Goal: Information Seeking & Learning: Learn about a topic

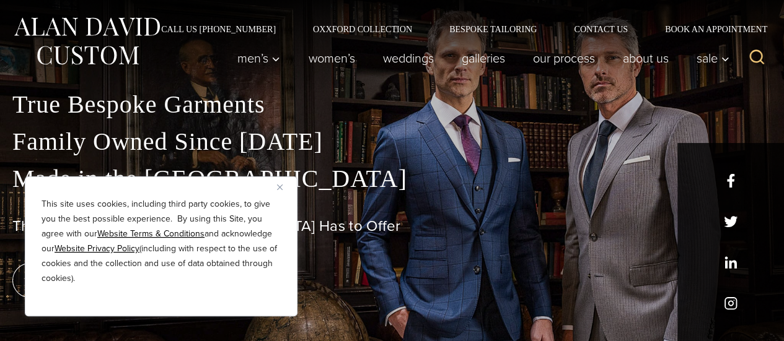
click at [279, 188] on img "Close" at bounding box center [280, 188] width 6 height 6
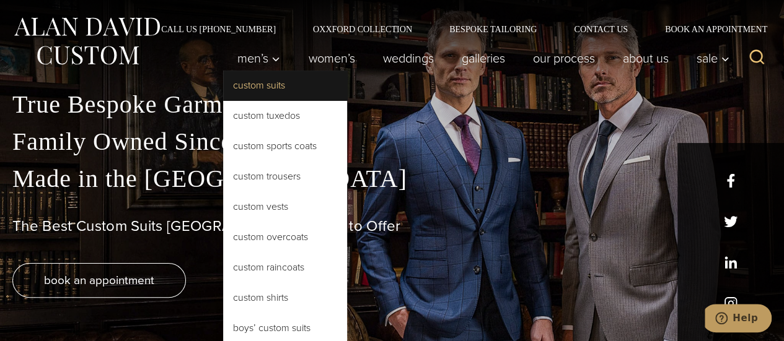
click at [262, 86] on link "Custom Suits" at bounding box center [285, 86] width 124 height 30
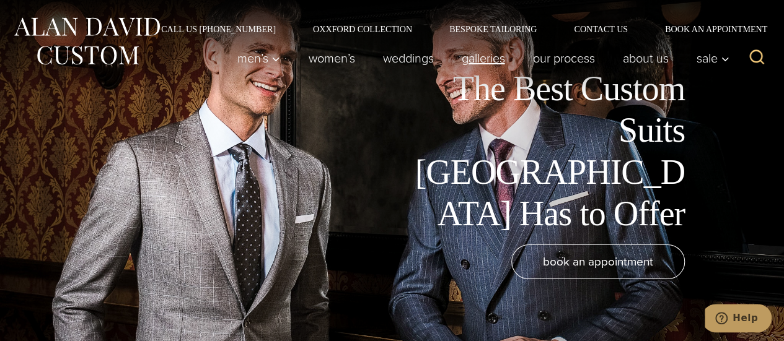
click at [475, 63] on link "Galleries" at bounding box center [482, 58] width 71 height 25
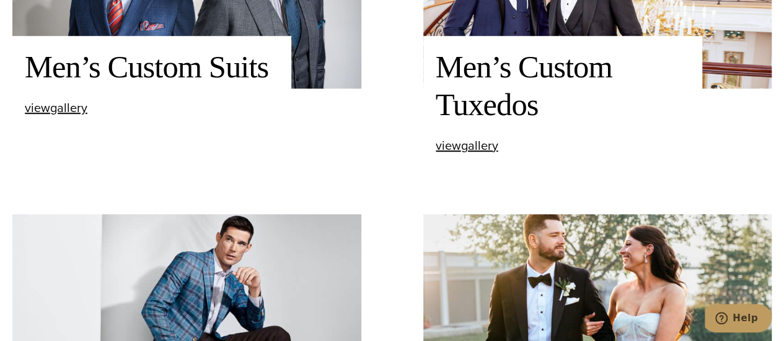
scroll to position [482, 0]
click at [79, 110] on span "view Men’s Custom Suits gallery" at bounding box center [56, 108] width 63 height 19
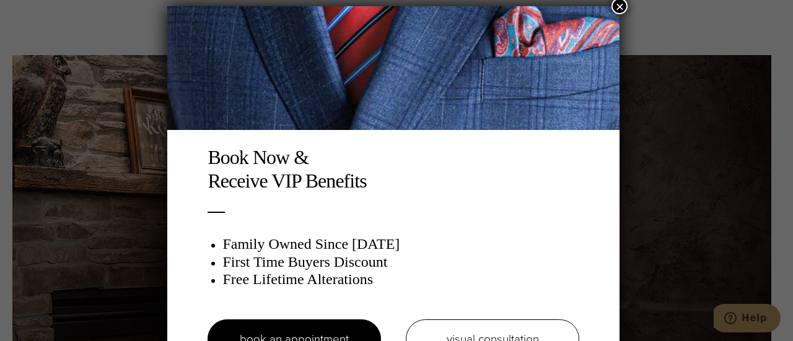
scroll to position [6, 0]
